Goal: Use online tool/utility: Use online tool/utility

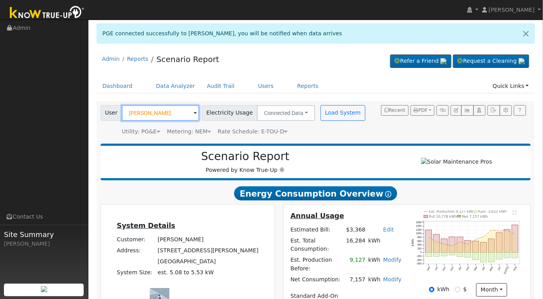
click at [163, 113] on input "[PERSON_NAME]" at bounding box center [160, 113] width 77 height 16
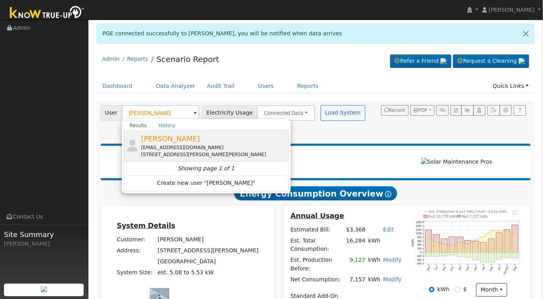
click at [222, 144] on div "[EMAIL_ADDRESS][DOMAIN_NAME]" at bounding box center [214, 147] width 146 height 7
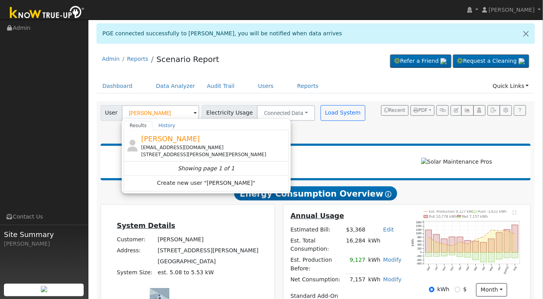
type input "[PERSON_NAME]"
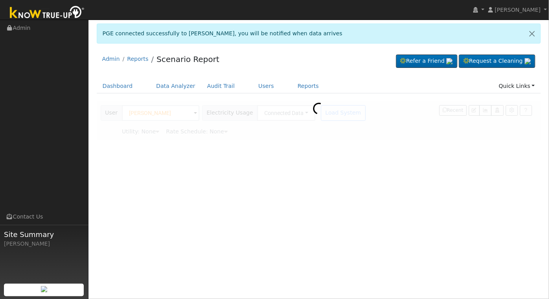
type input "Pacific Gas & Electric"
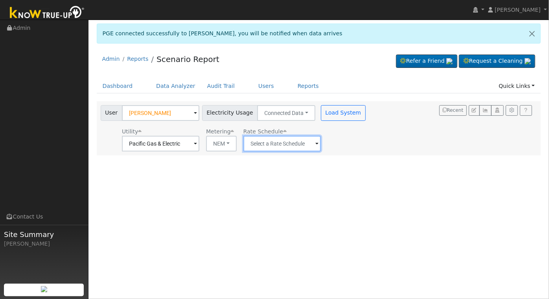
click at [304, 143] on input "text" at bounding box center [281, 144] width 77 height 16
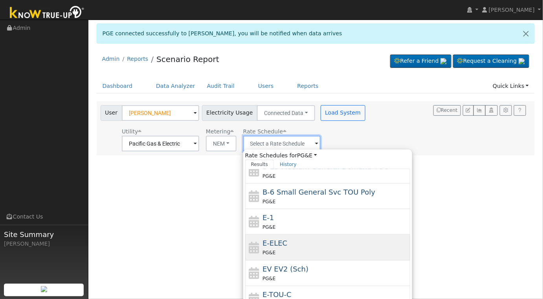
scroll to position [77, 0]
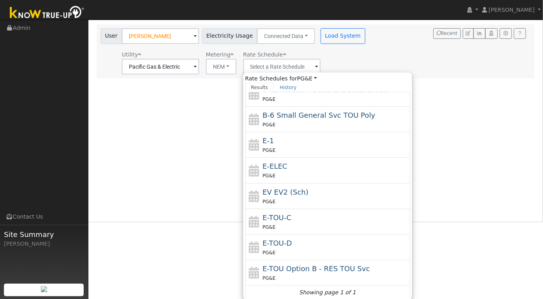
click at [326, 245] on div "E-TOU-D PG&E" at bounding box center [336, 247] width 146 height 19
type input "E-TOU-D"
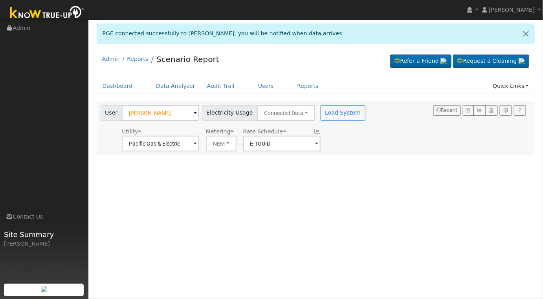
scroll to position [0, 0]
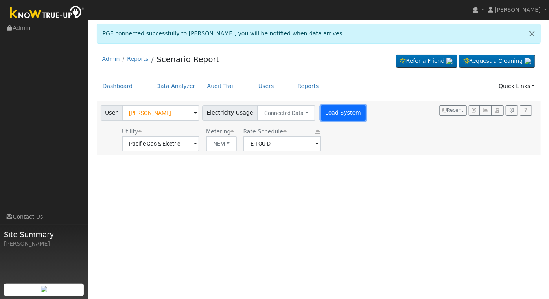
click at [329, 113] on button "Load System" at bounding box center [343, 113] width 45 height 16
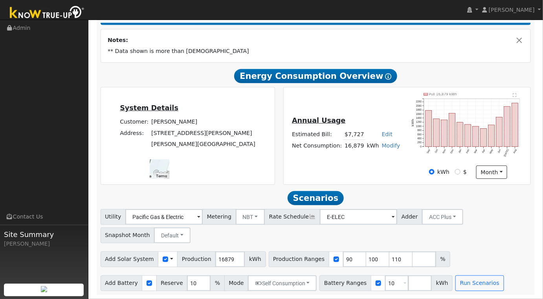
scroll to position [158, 0]
drag, startPoint x: 244, startPoint y: 150, endPoint x: 222, endPoint y: 148, distance: 21.7
click at [169, 160] on div at bounding box center [160, 170] width 20 height 20
drag, startPoint x: 259, startPoint y: 152, endPoint x: 243, endPoint y: 154, distance: 16.6
click at [169, 160] on div at bounding box center [160, 170] width 20 height 20
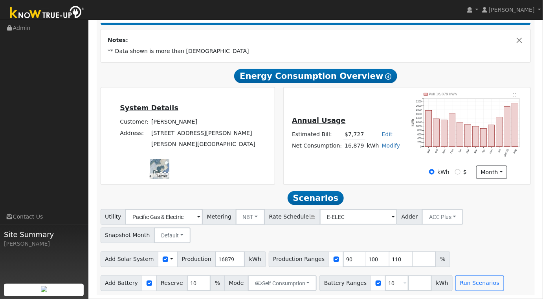
click at [169, 160] on div at bounding box center [160, 170] width 20 height 20
click at [183, 112] on h5 "System Details" at bounding box center [188, 108] width 136 height 8
drag, startPoint x: 258, startPoint y: 138, endPoint x: 240, endPoint y: 143, distance: 18.9
click at [169, 160] on div at bounding box center [160, 170] width 20 height 20
click at [276, 108] on div "System Details Customer: [PERSON_NAME] Address: [STREET_ADDRESS][PERSON_NAME][P…" at bounding box center [187, 136] width 183 height 98
